Goal: Transaction & Acquisition: Purchase product/service

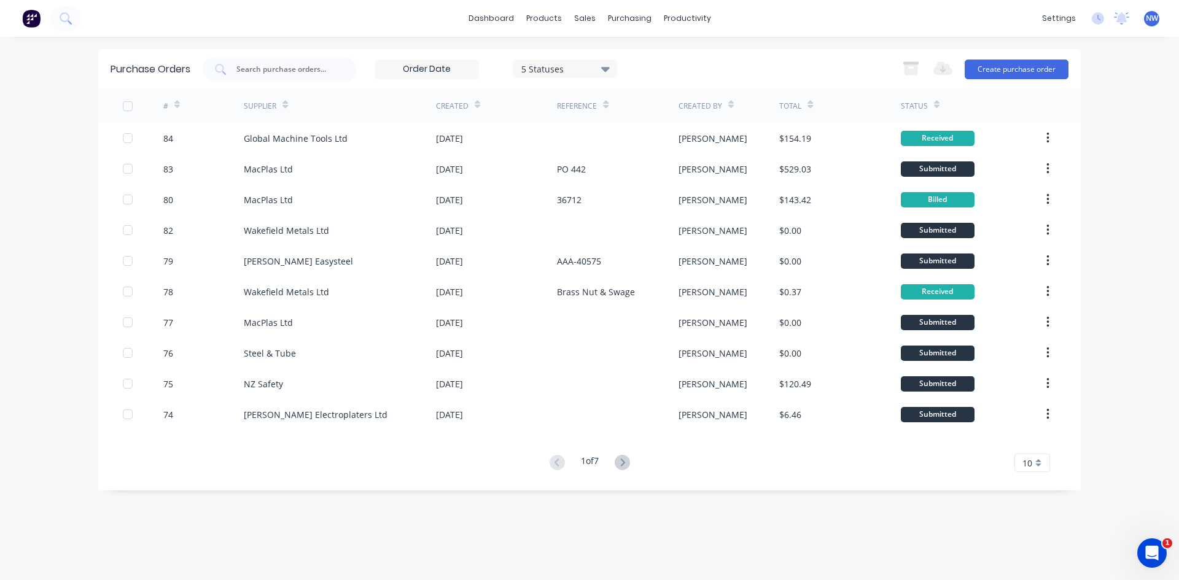
click at [726, 552] on div "Purchase Orders 5 Statuses 5 Statuses Export to Excel (XLSX) Create purchase or…" at bounding box center [589, 308] width 983 height 519
click at [699, 58] on div "Workflow" at bounding box center [708, 58] width 37 height 11
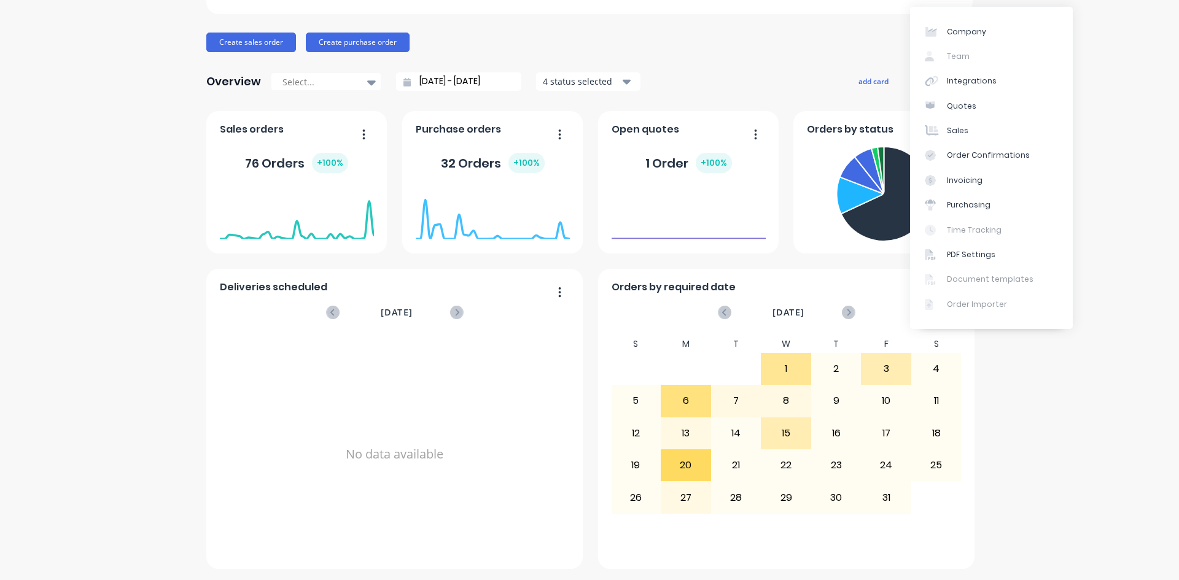
scroll to position [122, 0]
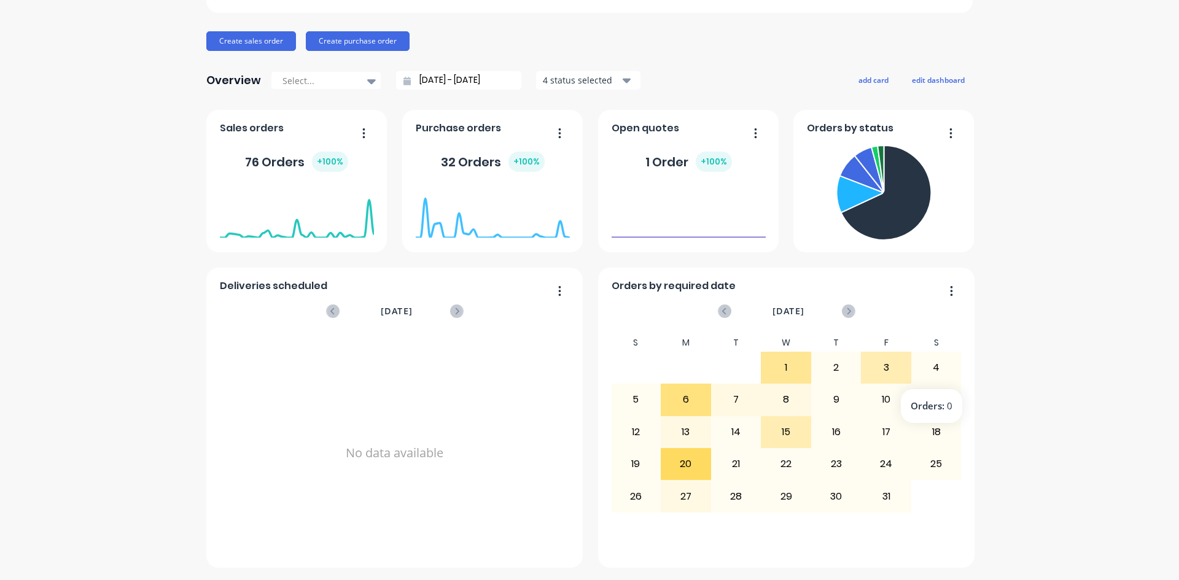
click at [1002, 385] on div "Autolathing Engineering Create sales order Create purchase order Overview Selec…" at bounding box center [589, 247] width 1179 height 641
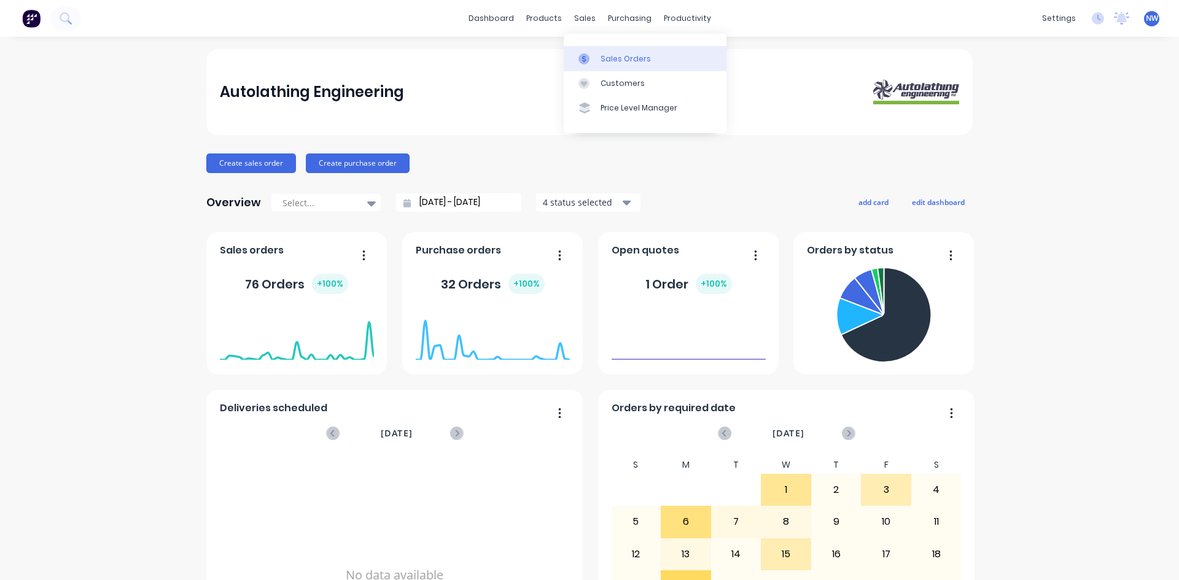
click at [611, 53] on div "Sales Orders" at bounding box center [626, 58] width 50 height 11
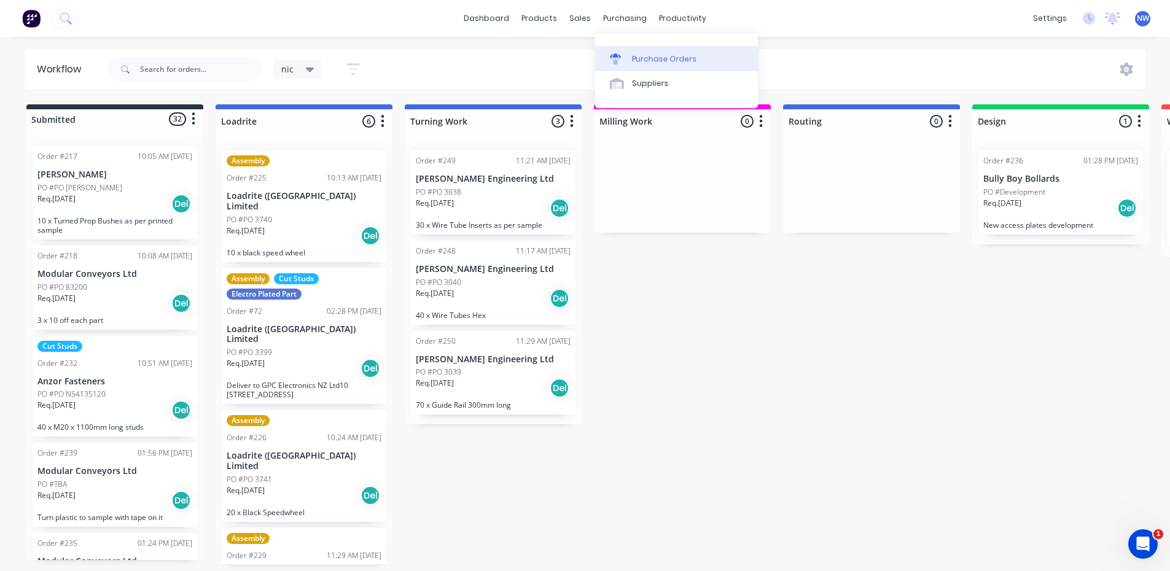
click at [638, 61] on div "Purchase Orders" at bounding box center [664, 58] width 65 height 11
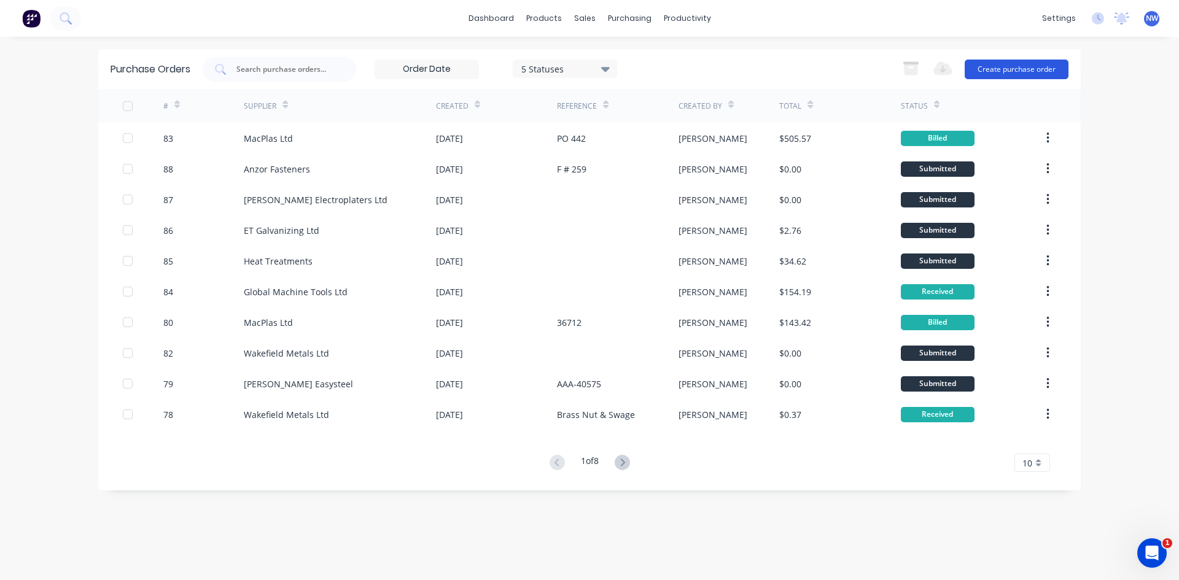
click at [1016, 69] on button "Create purchase order" at bounding box center [1017, 70] width 104 height 20
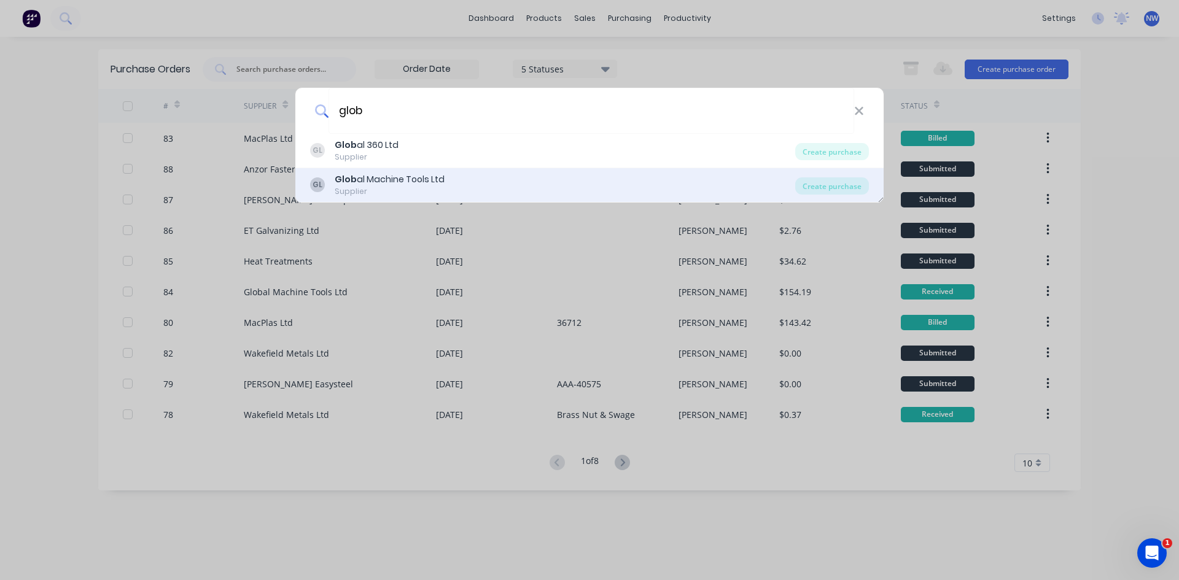
type input "glob"
click at [420, 179] on div "Glob al Machine Tools Ltd" at bounding box center [390, 179] width 110 height 13
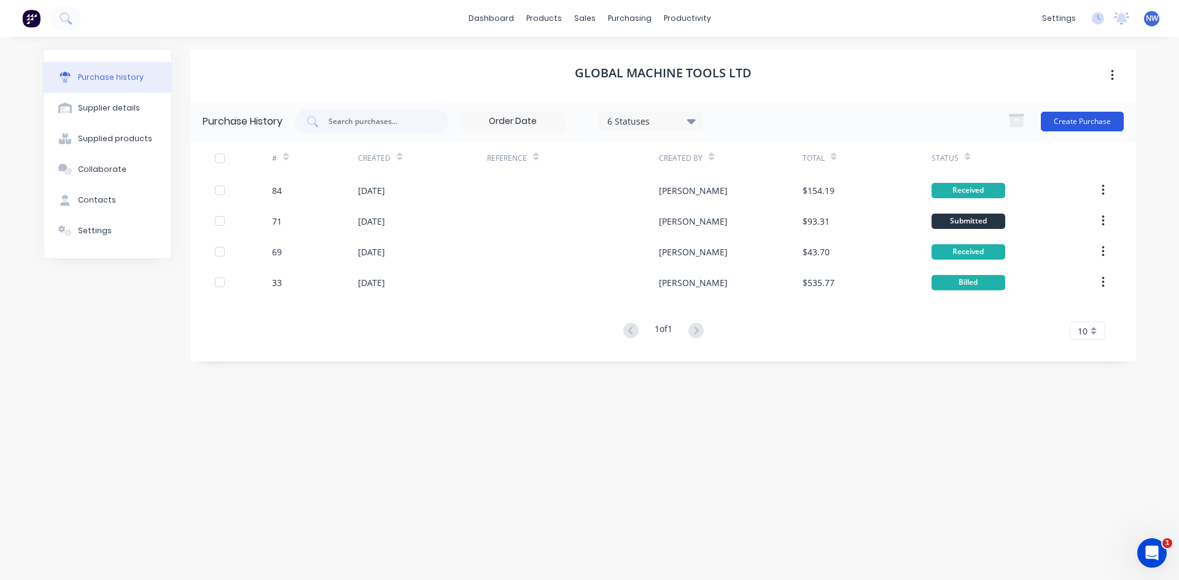
click at [1086, 123] on button "Create Purchase" at bounding box center [1082, 122] width 83 height 20
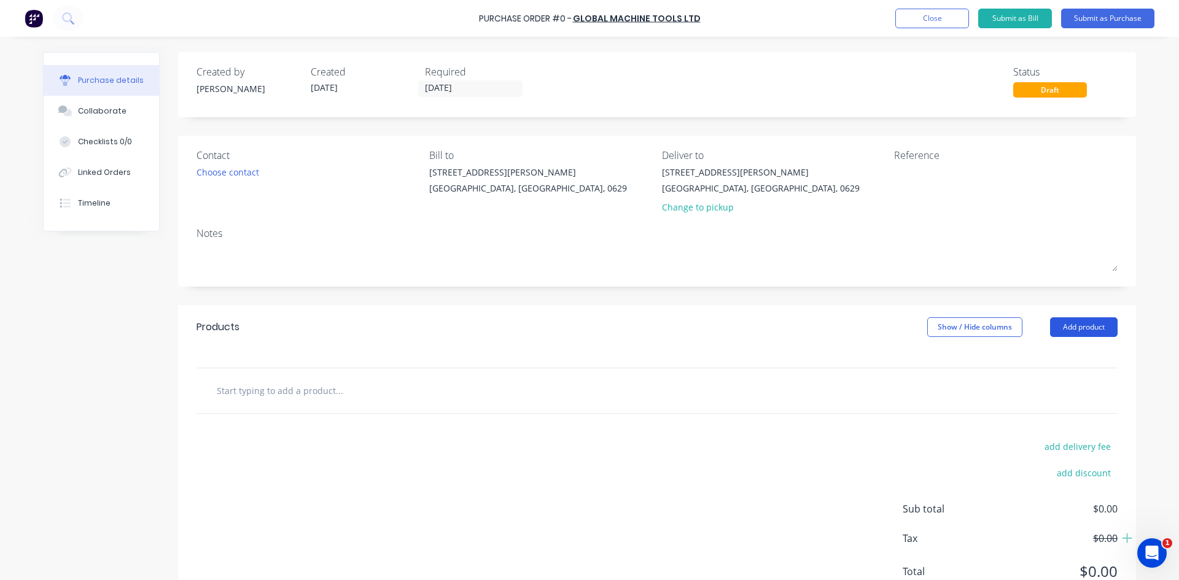
click at [1056, 330] on button "Add product" at bounding box center [1084, 328] width 68 height 20
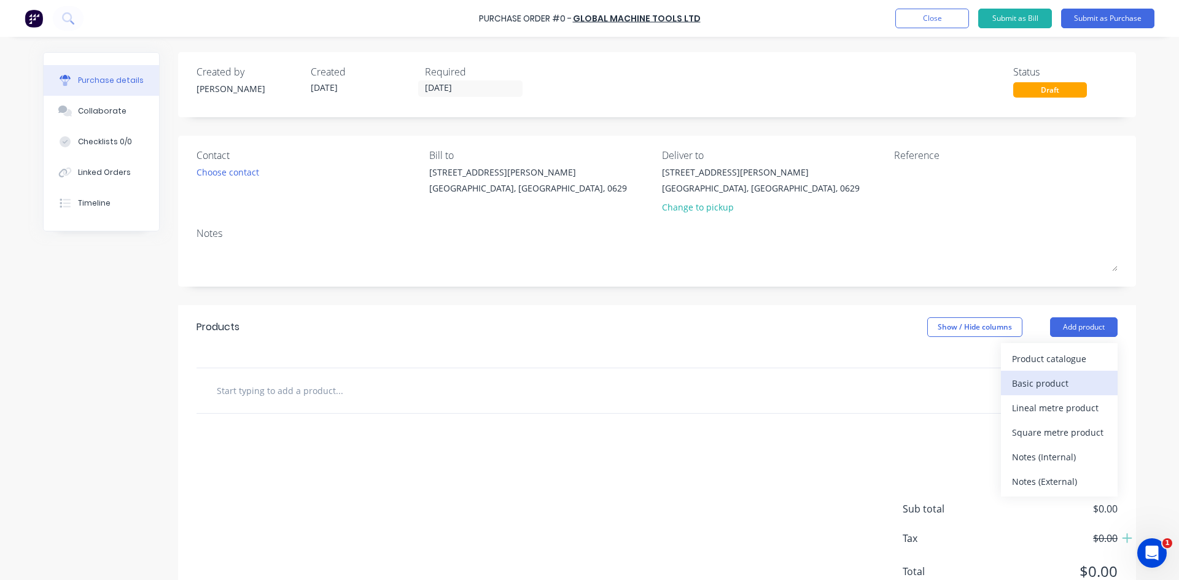
click at [1056, 384] on div "Basic product" at bounding box center [1059, 384] width 95 height 18
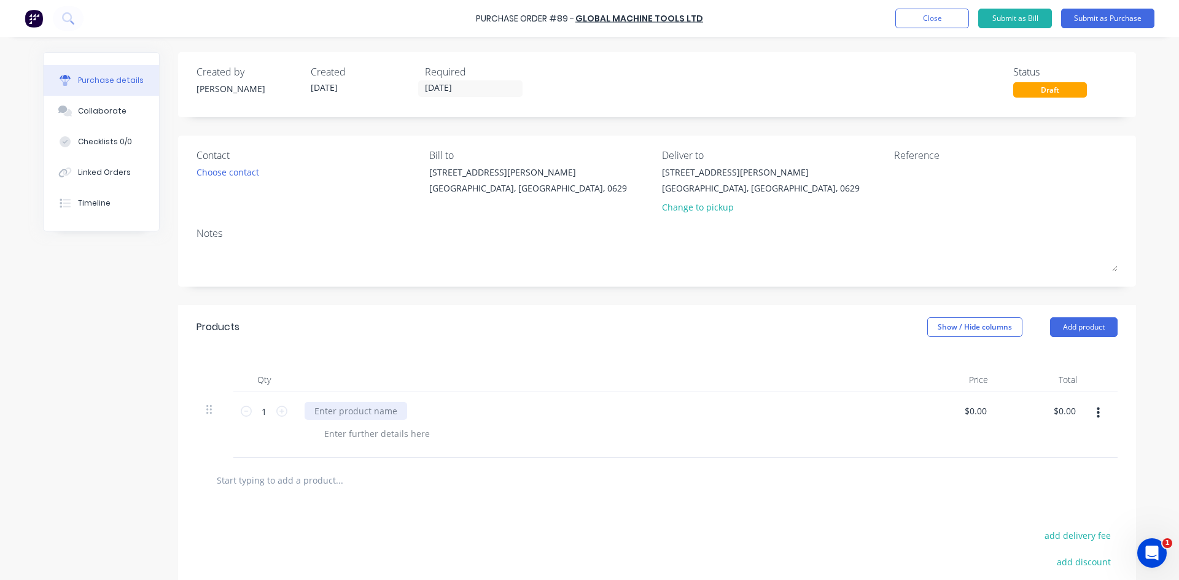
click at [329, 410] on div at bounding box center [356, 411] width 103 height 18
paste div
click at [616, 427] on div at bounding box center [606, 434] width 585 height 18
click at [276, 413] on icon at bounding box center [281, 411] width 11 height 11
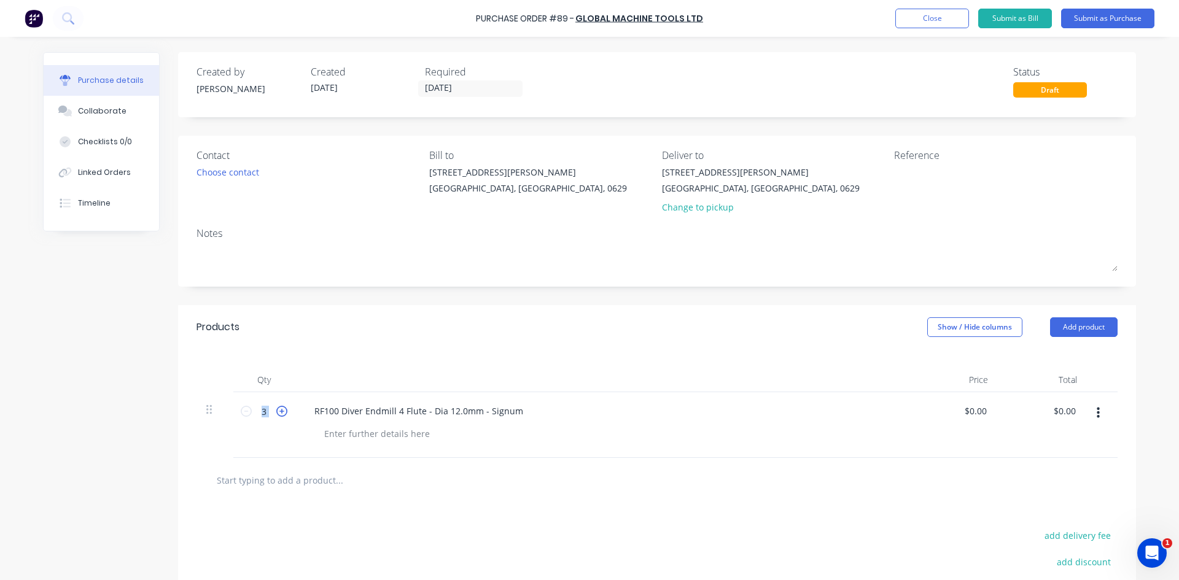
click at [276, 413] on icon at bounding box center [281, 411] width 11 height 11
type input "5"
click at [971, 413] on input "0.00" at bounding box center [975, 411] width 28 height 18
drag, startPoint x: 978, startPoint y: 408, endPoint x: 954, endPoint y: 412, distance: 24.8
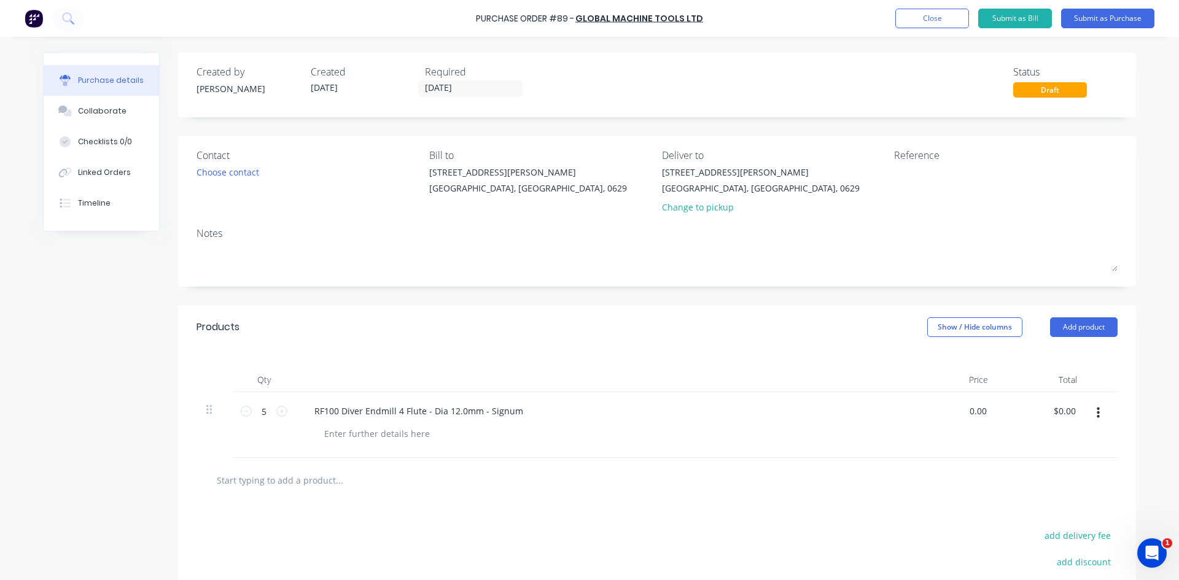
click at [954, 412] on div "0.00 0.00" at bounding box center [953, 425] width 89 height 66
drag, startPoint x: 983, startPoint y: 410, endPoint x: 956, endPoint y: 411, distance: 27.0
click at [958, 412] on div "0.00 0.00" at bounding box center [953, 425] width 89 height 66
paste input "111.51"
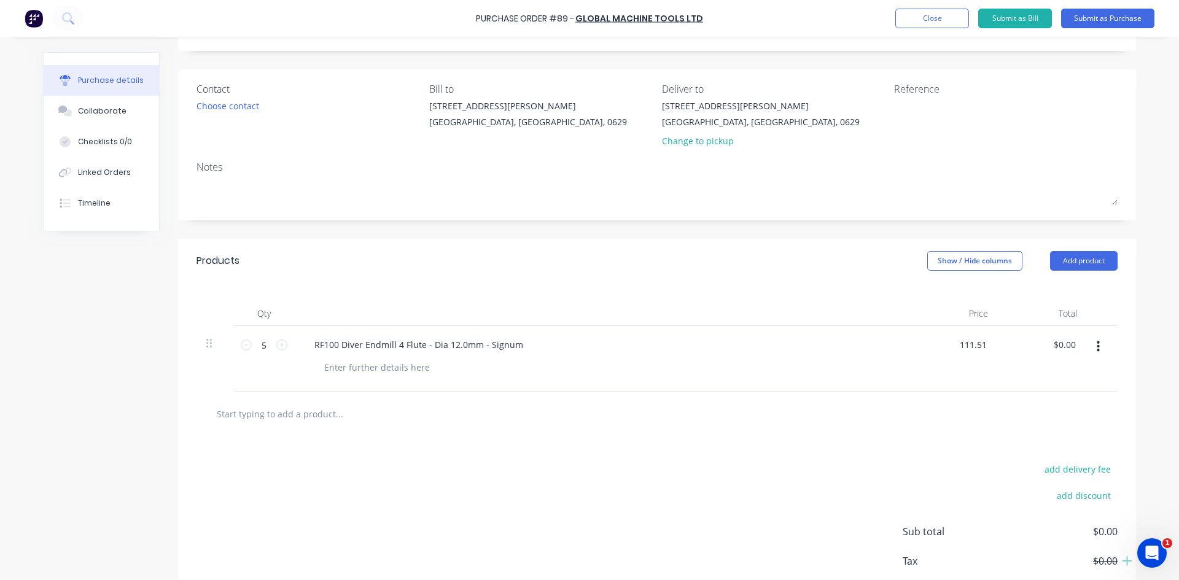
scroll to position [137, 0]
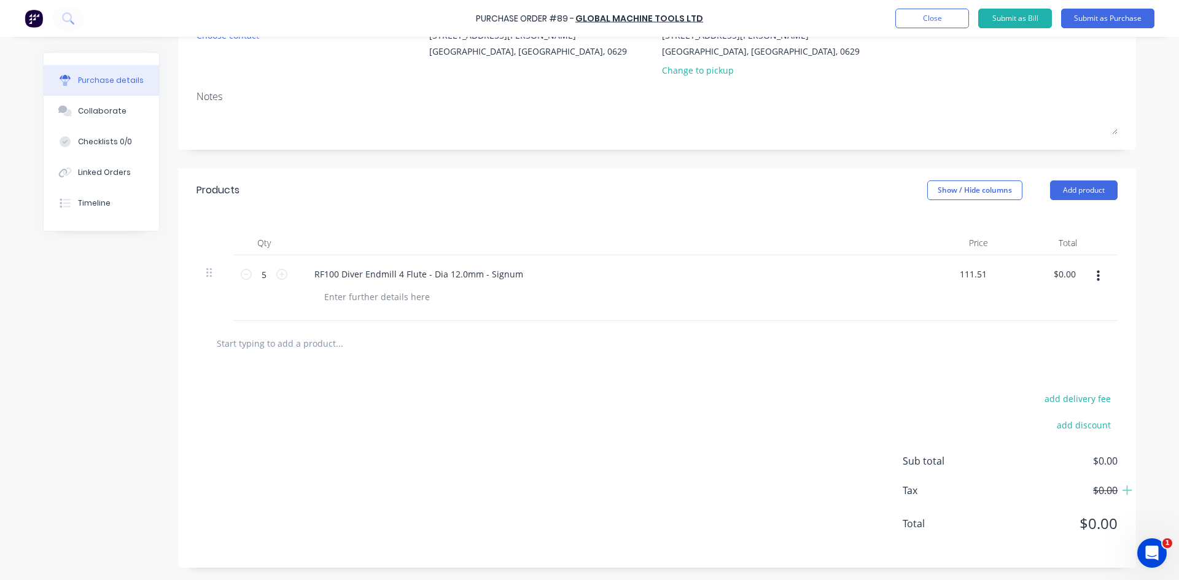
type input "$111.51"
type input "$557.55"
click at [816, 355] on div at bounding box center [657, 343] width 902 height 25
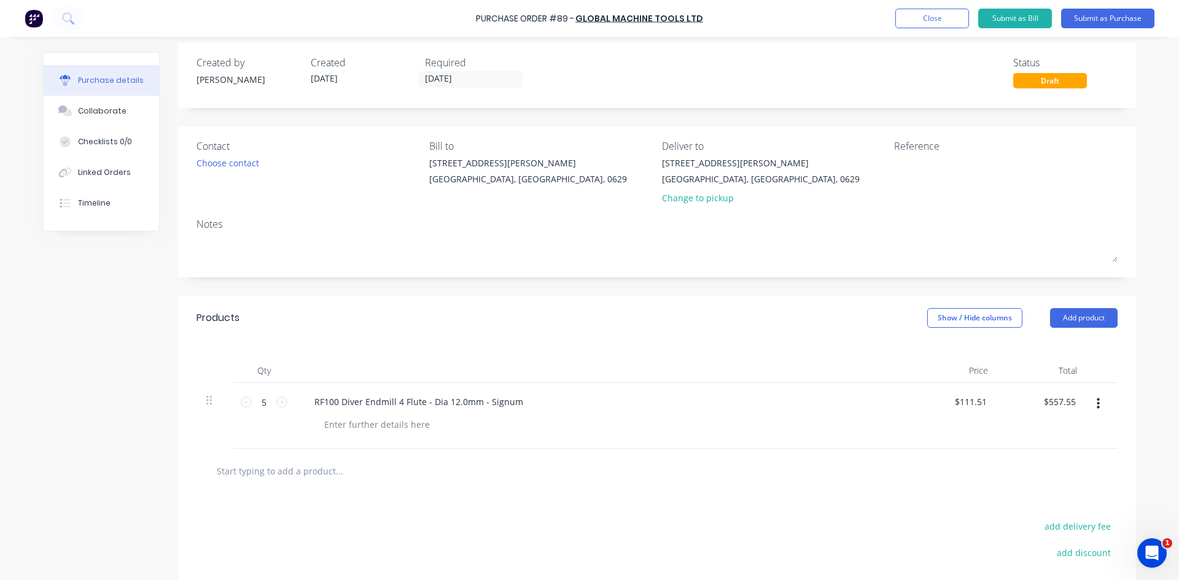
scroll to position [0, 0]
